Goal: Information Seeking & Learning: Learn about a topic

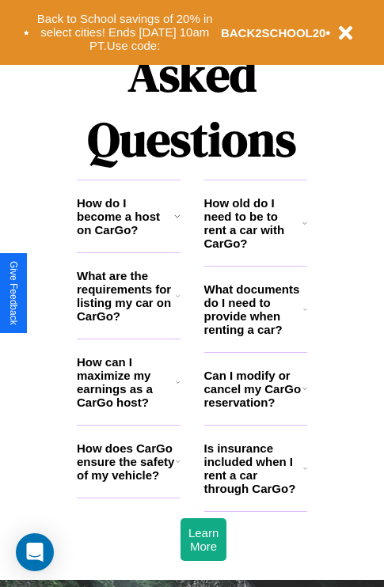
scroll to position [1916, 0]
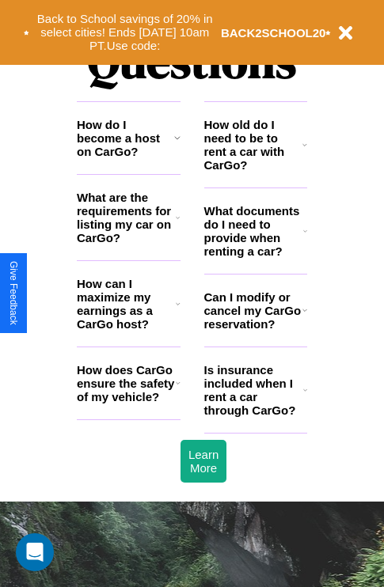
click at [255, 170] on h3 "How old do I need to be to rent a car with CarGo?" at bounding box center [253, 145] width 99 height 54
click at [177, 310] on icon at bounding box center [178, 303] width 5 height 13
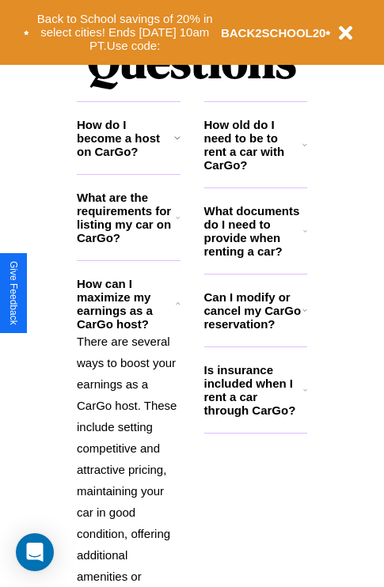
click at [255, 331] on h3 "Can I modify or cancel my CarGo reservation?" at bounding box center [253, 310] width 98 height 40
click at [255, 170] on h3 "How old do I need to be to rent a car with CarGo?" at bounding box center [253, 145] width 99 height 54
click at [304, 237] on icon at bounding box center [305, 231] width 4 height 13
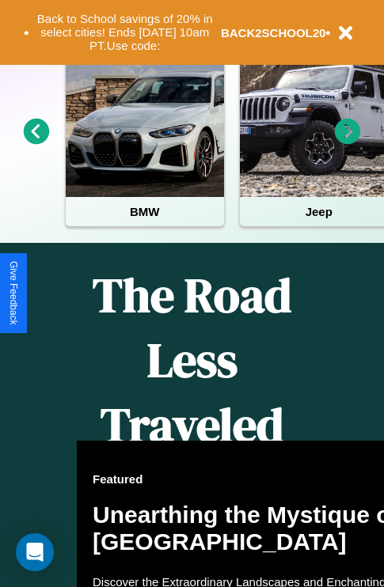
scroll to position [244, 0]
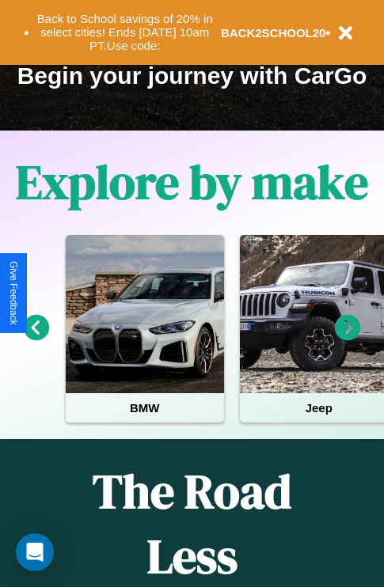
click at [36, 339] on icon at bounding box center [37, 328] width 26 height 26
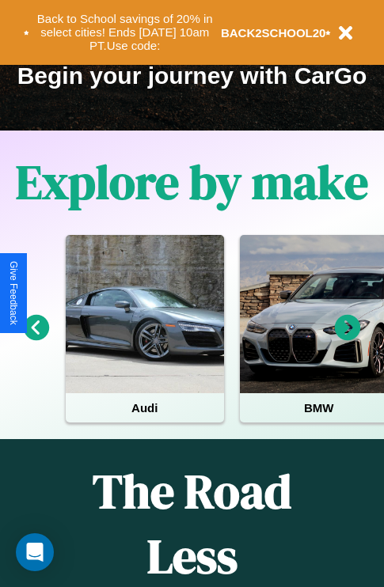
click at [347, 339] on icon at bounding box center [348, 328] width 26 height 26
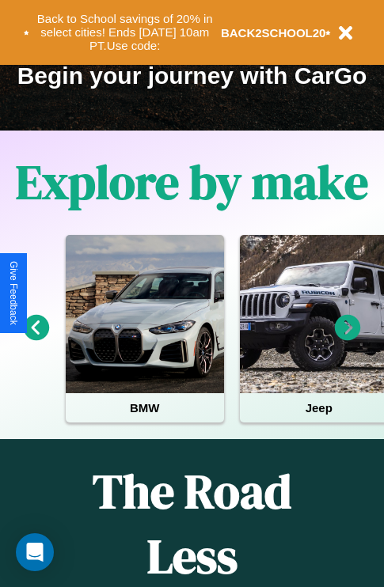
click at [347, 339] on icon at bounding box center [348, 328] width 26 height 26
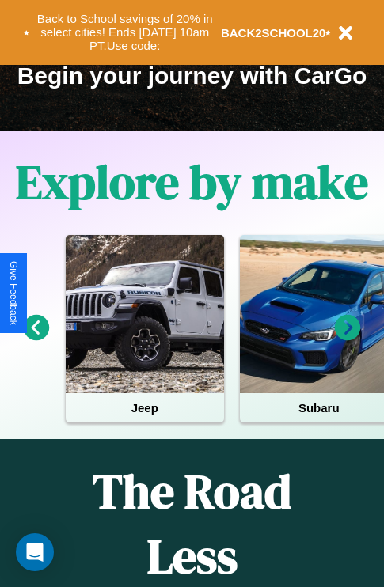
click at [36, 339] on icon at bounding box center [37, 328] width 26 height 26
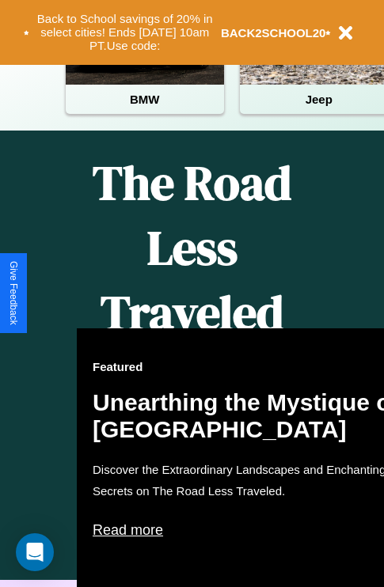
scroll to position [842, 0]
